Goal: Information Seeking & Learning: Compare options

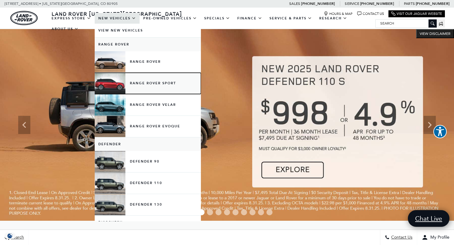
click at [144, 84] on link "Range Rover Sport" at bounding box center [148, 83] width 106 height 21
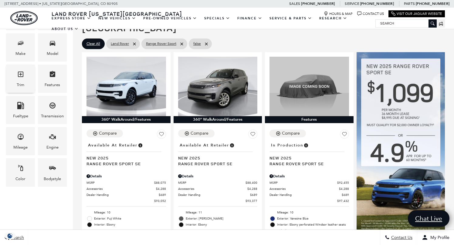
scroll to position [147, 0]
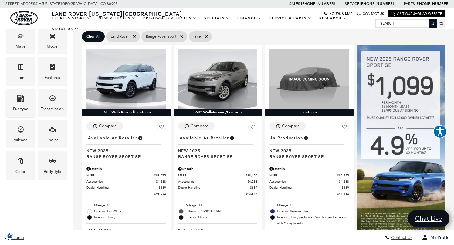
click at [19, 96] on icon "Fueltype" at bounding box center [20, 98] width 7 height 7
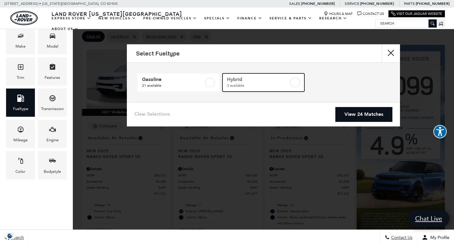
click at [294, 82] on label at bounding box center [295, 83] width 10 height 10
type input "$102,860"
type input "$113,655"
checkbox input "true"
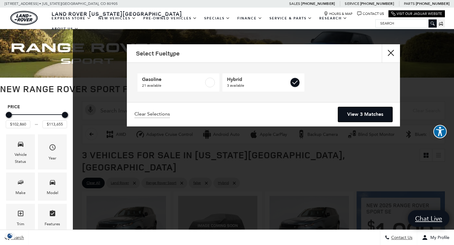
click at [356, 113] on link "View 3 Matches" at bounding box center [365, 114] width 54 height 15
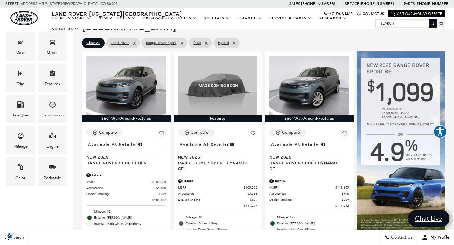
scroll to position [144, 0]
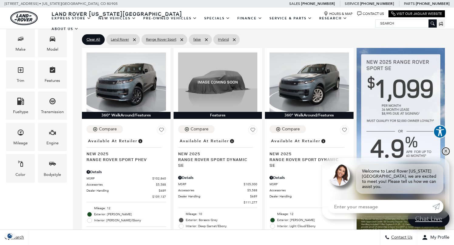
click at [446, 155] on link "✕" at bounding box center [445, 151] width 7 height 7
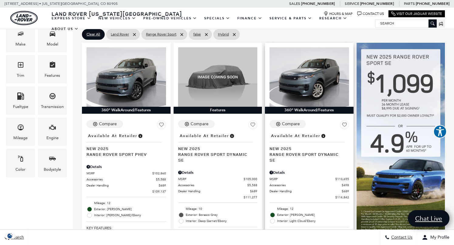
scroll to position [116, 0]
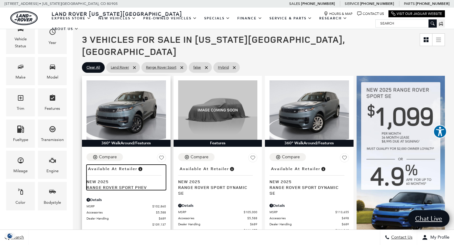
click at [101, 179] on span "New 2025" at bounding box center [123, 182] width 75 height 6
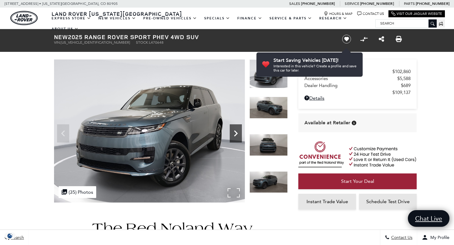
click at [233, 135] on icon "Next" at bounding box center [236, 133] width 12 height 12
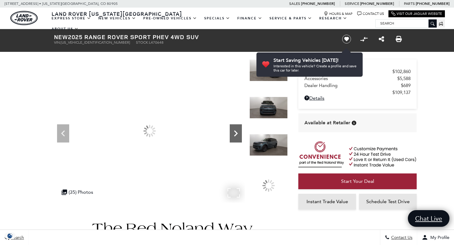
click at [233, 135] on icon "Next" at bounding box center [236, 133] width 12 height 12
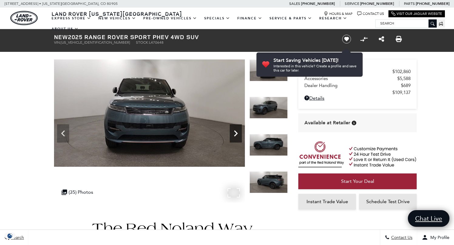
click at [233, 135] on icon "Next" at bounding box center [236, 133] width 12 height 12
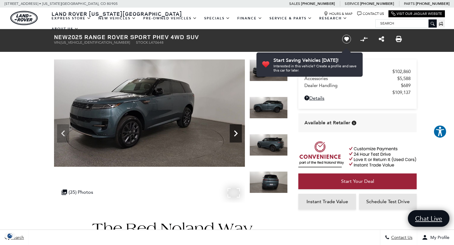
click at [233, 135] on icon "Next" at bounding box center [236, 133] width 12 height 12
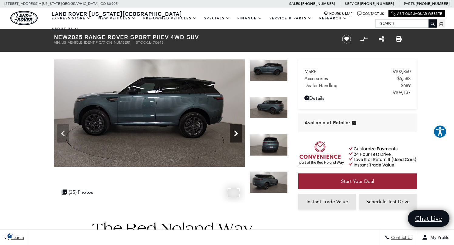
click at [233, 135] on icon "Next" at bounding box center [236, 133] width 12 height 12
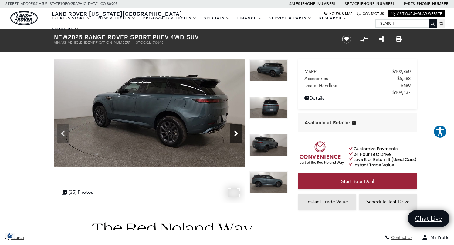
click at [233, 135] on icon "Next" at bounding box center [236, 133] width 12 height 12
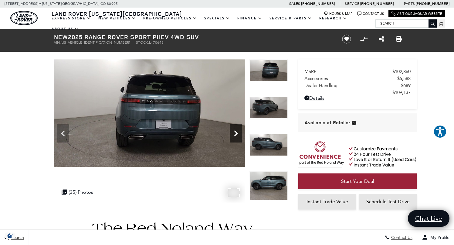
click at [233, 135] on icon "Next" at bounding box center [236, 133] width 12 height 12
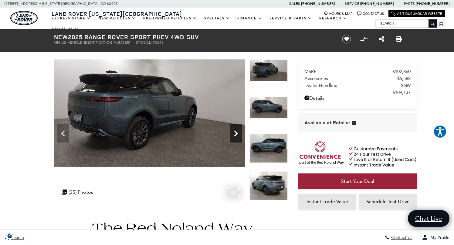
click at [233, 135] on icon "Next" at bounding box center [236, 133] width 12 height 12
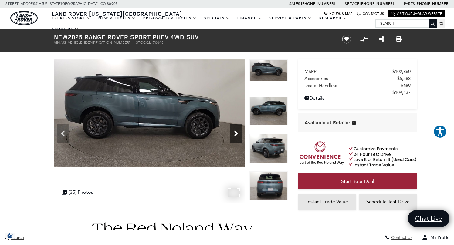
click at [233, 135] on icon "Next" at bounding box center [236, 133] width 12 height 12
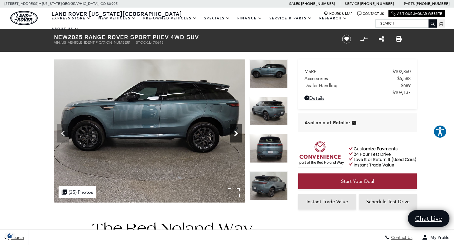
click at [233, 135] on icon "Next" at bounding box center [236, 133] width 12 height 12
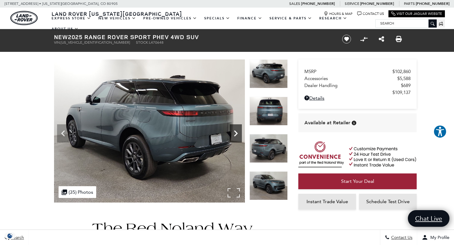
click at [233, 135] on icon "Next" at bounding box center [236, 133] width 12 height 12
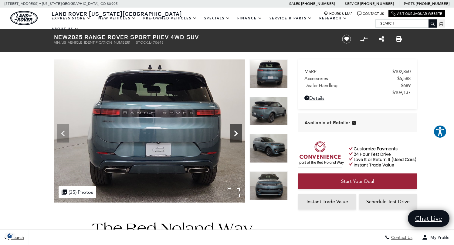
click at [233, 135] on icon "Next" at bounding box center [236, 133] width 12 height 12
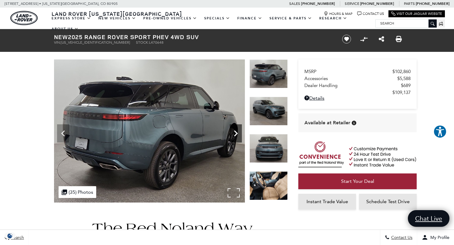
click at [233, 135] on icon "Next" at bounding box center [236, 133] width 12 height 12
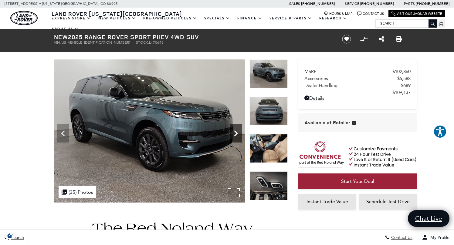
click at [233, 135] on icon "Next" at bounding box center [236, 133] width 12 height 12
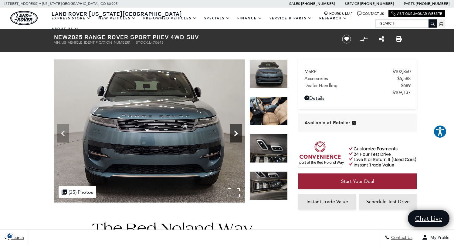
click at [233, 135] on icon "Next" at bounding box center [236, 133] width 12 height 12
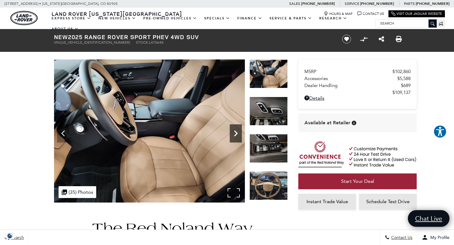
click at [233, 135] on icon "Next" at bounding box center [236, 133] width 12 height 12
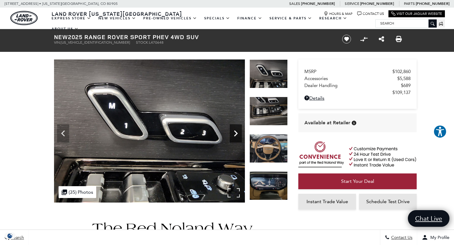
click at [233, 135] on icon "Next" at bounding box center [236, 133] width 12 height 12
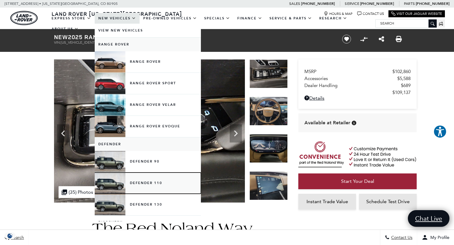
click at [138, 185] on link "Defender 110" at bounding box center [148, 183] width 106 height 21
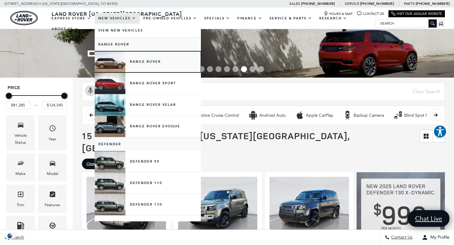
click at [142, 64] on link "Range Rover" at bounding box center [148, 61] width 106 height 21
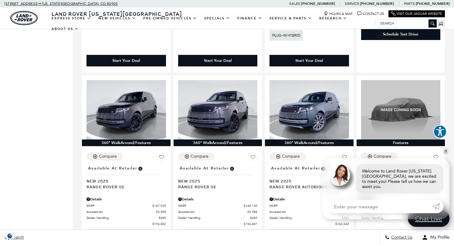
scroll to position [358, 0]
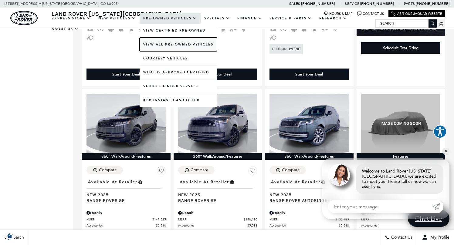
click at [155, 44] on link "View All Pre-Owned Vehicles" at bounding box center [178, 45] width 77 height 14
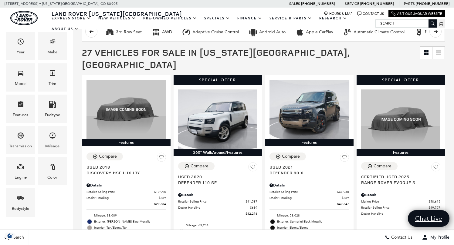
scroll to position [104, 0]
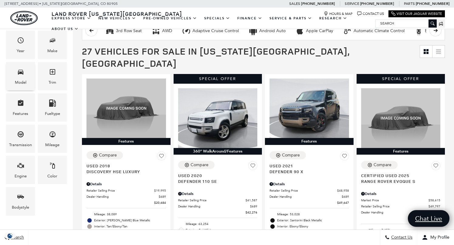
click at [21, 72] on icon "Model" at bounding box center [20, 72] width 5 height 5
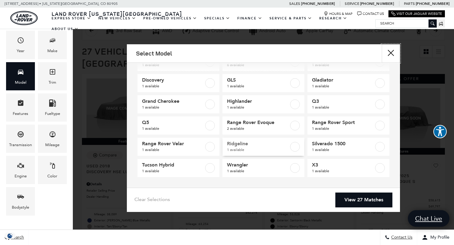
scroll to position [0, 0]
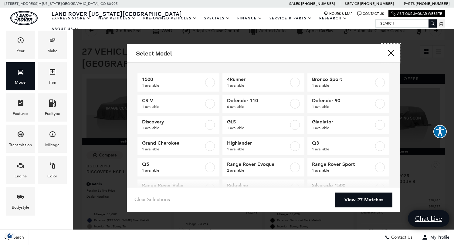
click at [394, 51] on button "Close" at bounding box center [391, 53] width 18 height 18
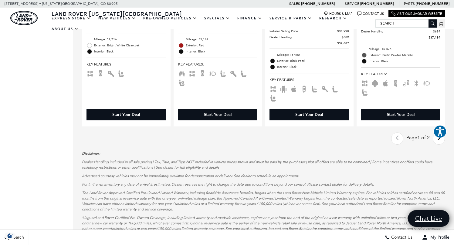
scroll to position [1223, 0]
